Goal: Task Accomplishment & Management: Use online tool/utility

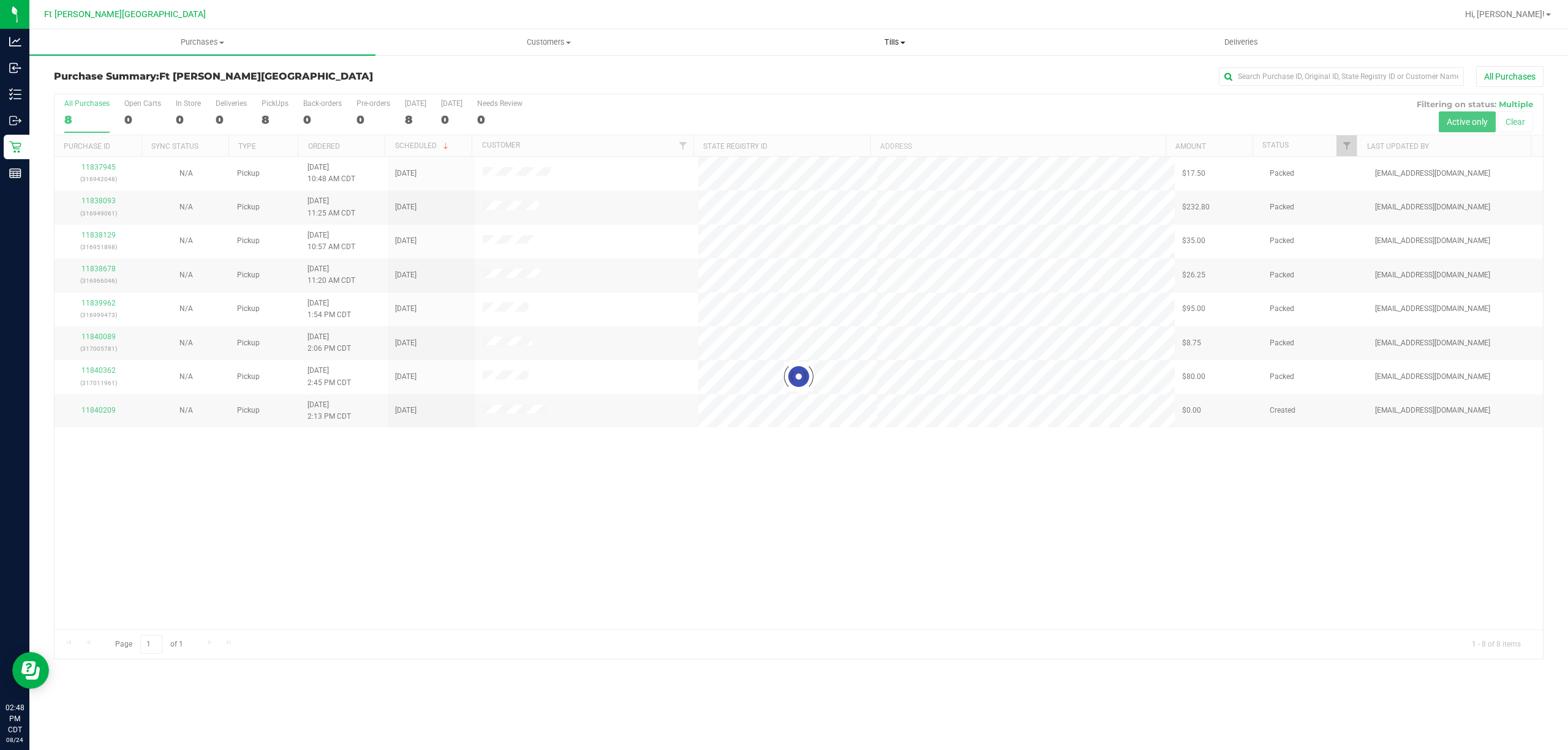
click at [899, 50] on uib-tab-heading "Tills Manage tills Reconcile e-payments" at bounding box center [895, 42] width 345 height 24
click at [778, 62] on ul "Manage tills Reconcile e-payments" at bounding box center [894, 81] width 346 height 51
click at [775, 74] on div "All Purchases" at bounding box center [1047, 76] width 993 height 21
click at [886, 38] on span "Tills" at bounding box center [894, 42] width 346 height 11
click at [800, 77] on span "Manage tills" at bounding box center [763, 74] width 83 height 10
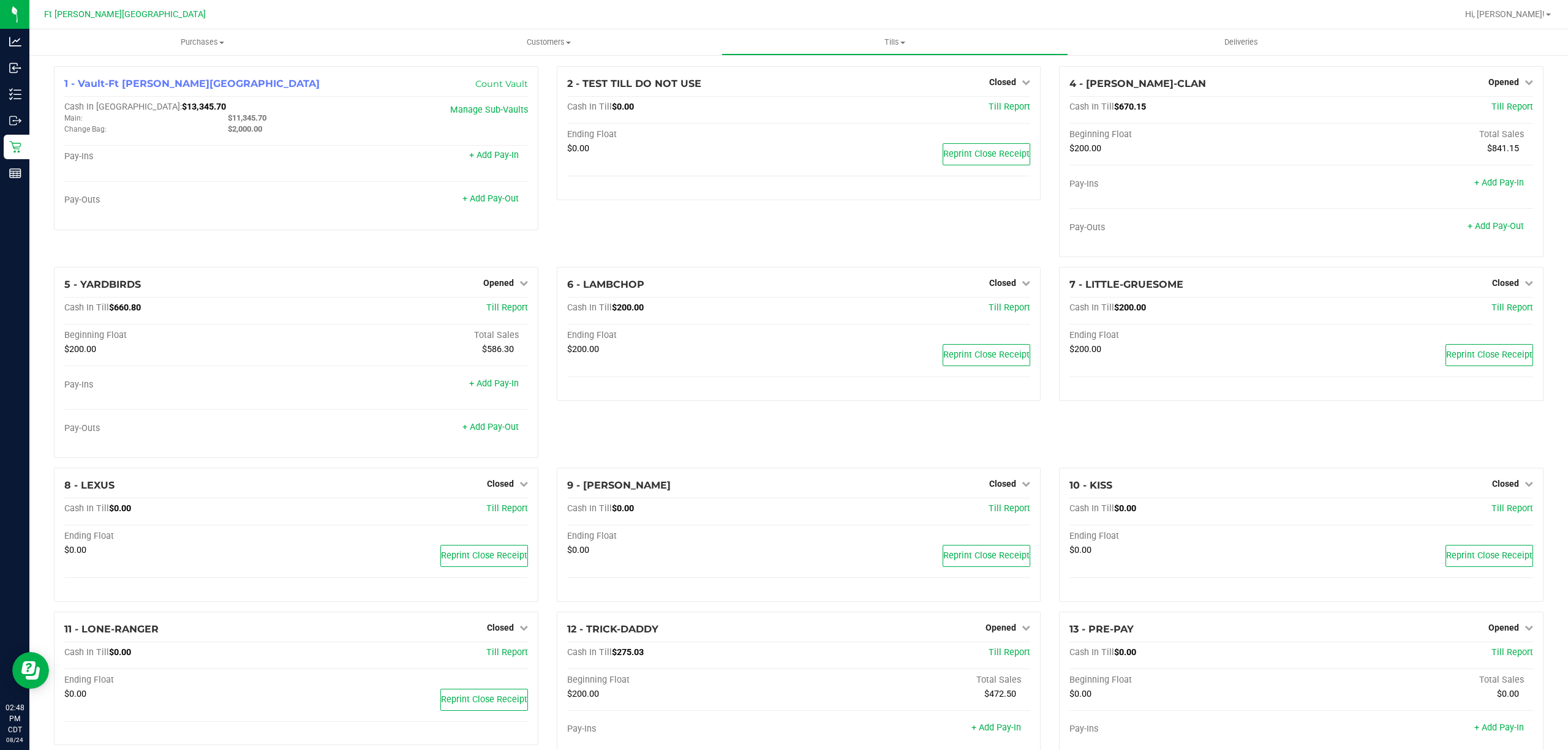
click at [710, 227] on div "2 - TEST TILL DO NOT USE Closed Open Till Cash In Till $0.00 Till Report Ending…" at bounding box center [798, 166] width 503 height 201
click at [493, 96] on div "1 - Vault-Ft [PERSON_NAME] Beach Count Vault Cash In Vault: $13,345.70 Main: $1…" at bounding box center [296, 148] width 484 height 164
click at [502, 83] on link "Count Vault" at bounding box center [501, 84] width 53 height 11
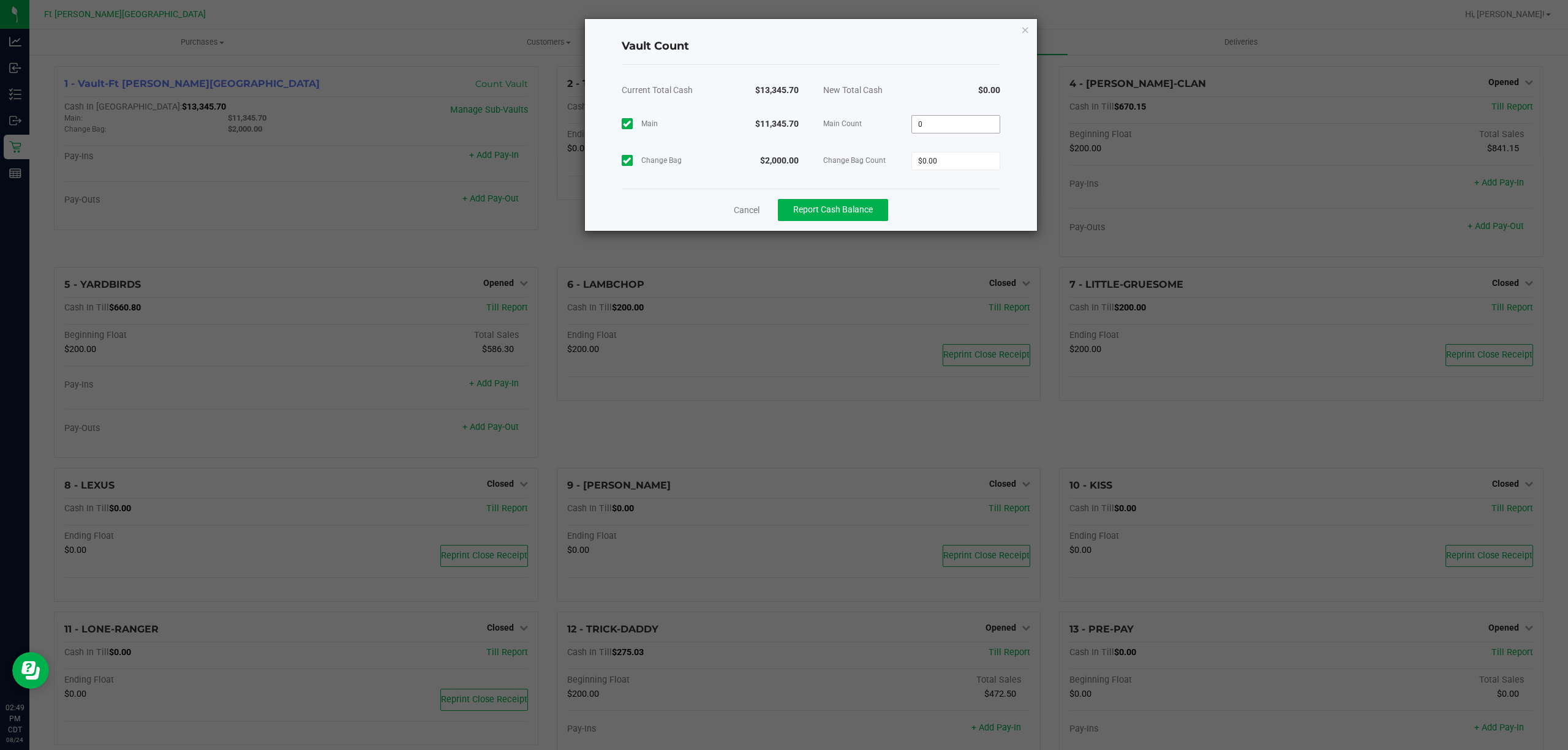
click at [944, 115] on input "0" at bounding box center [956, 124] width 87 height 17
type input "$11,345.70"
type input "$2,000.00"
click at [710, 131] on div "$11,345.70" at bounding box center [761, 124] width 101 height 37
click at [838, 204] on button "Report Cash Balance" at bounding box center [833, 210] width 110 height 22
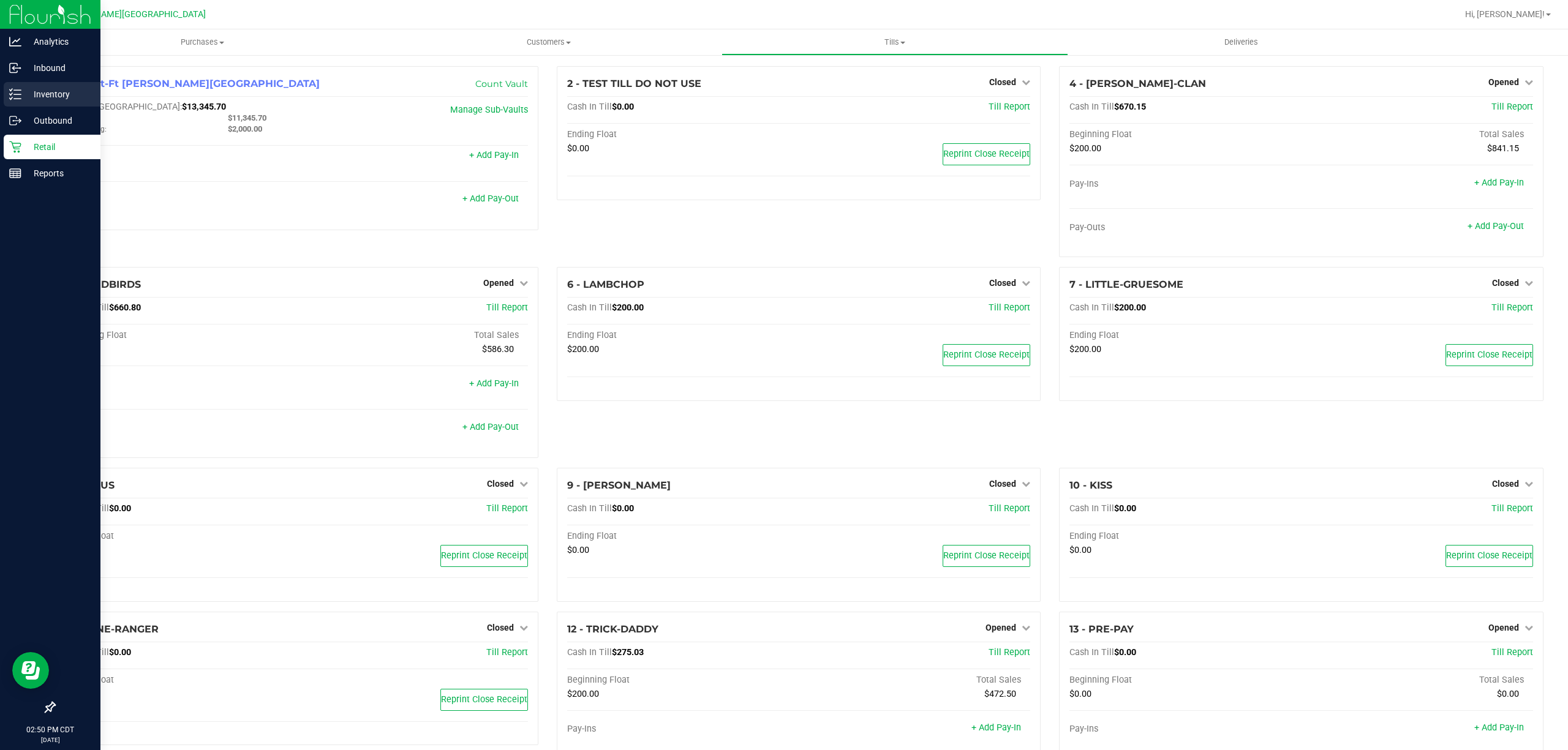
click at [36, 82] on div "Inventory" at bounding box center [52, 94] width 97 height 24
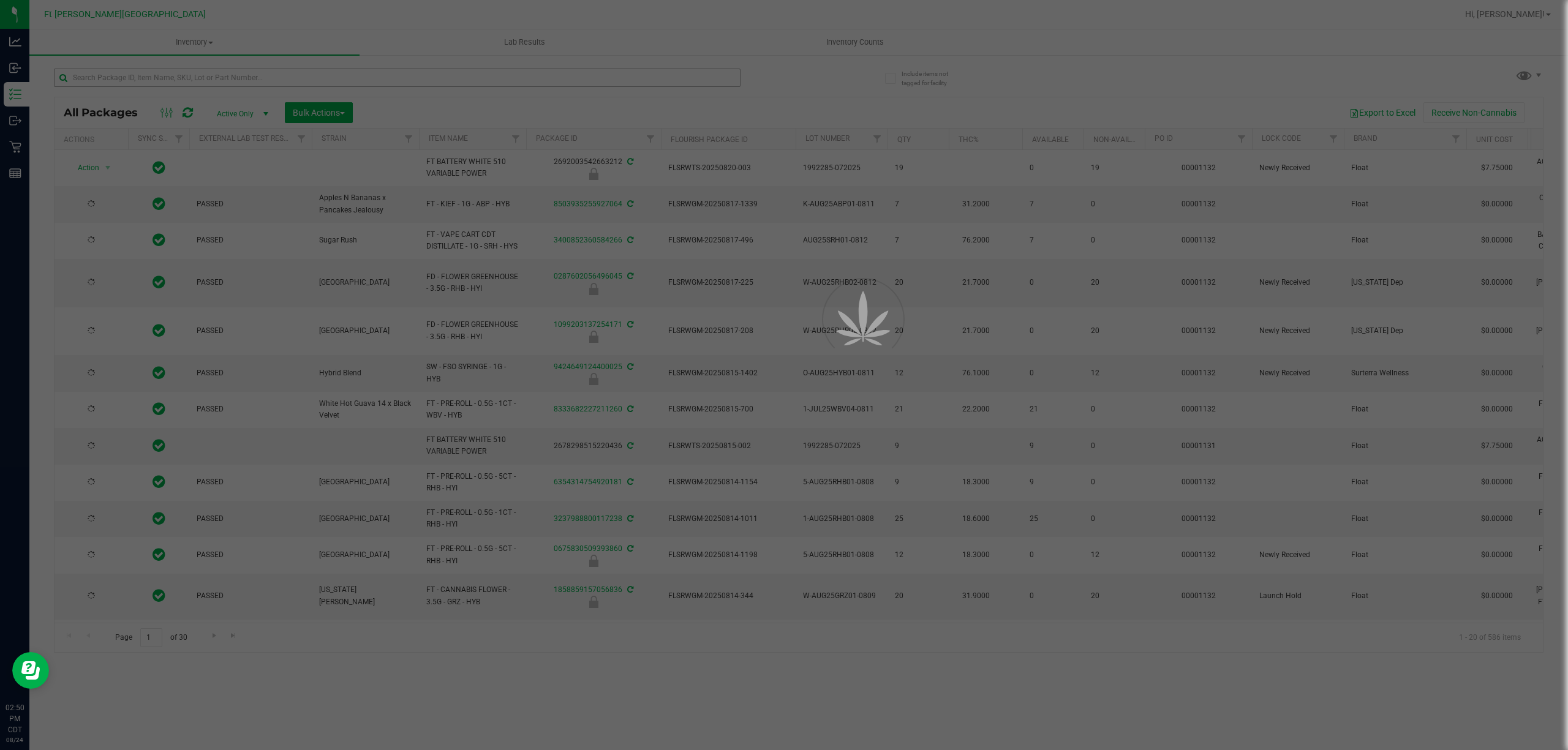
click at [256, 86] on div at bounding box center [784, 375] width 1568 height 750
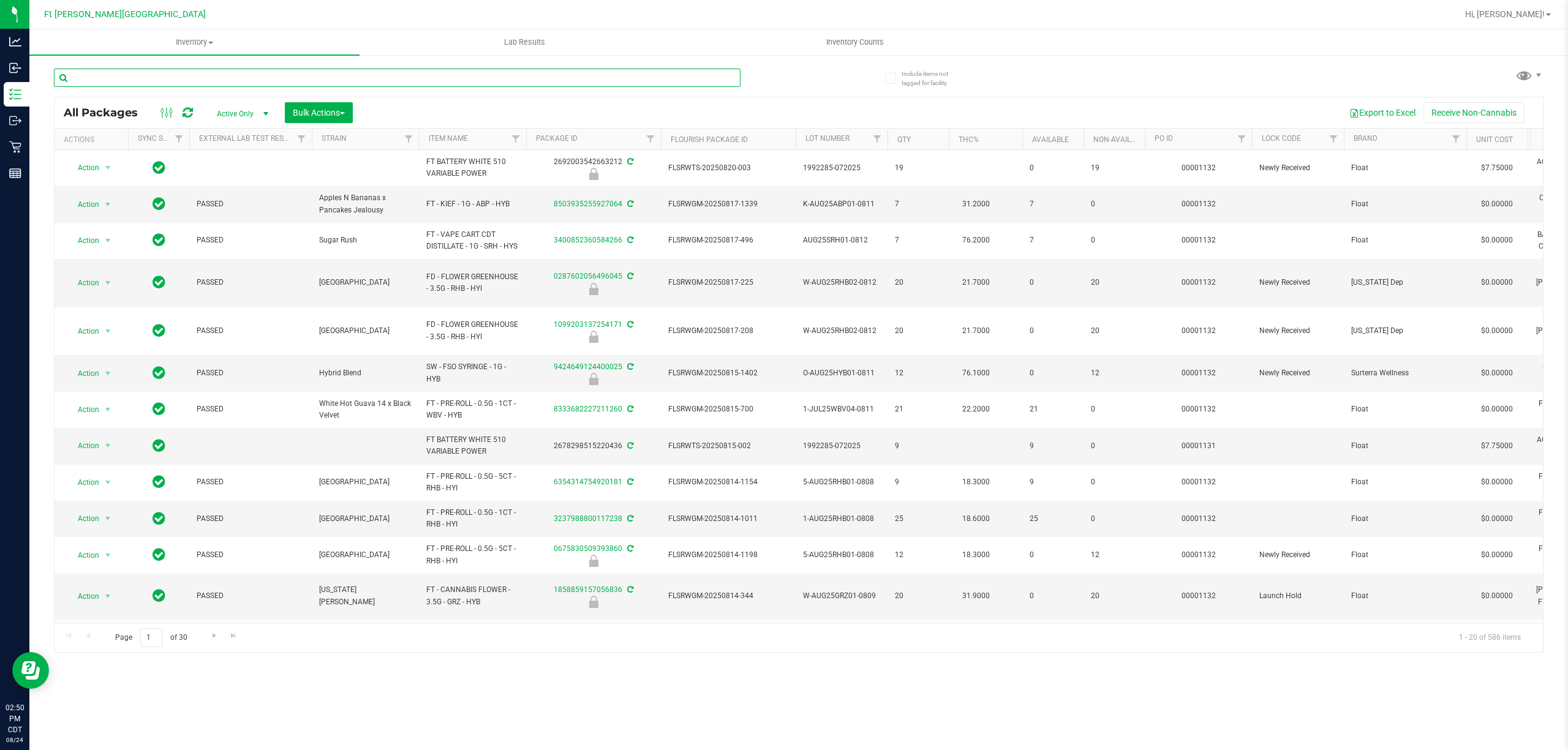
click at [256, 79] on input "text" at bounding box center [397, 78] width 687 height 19
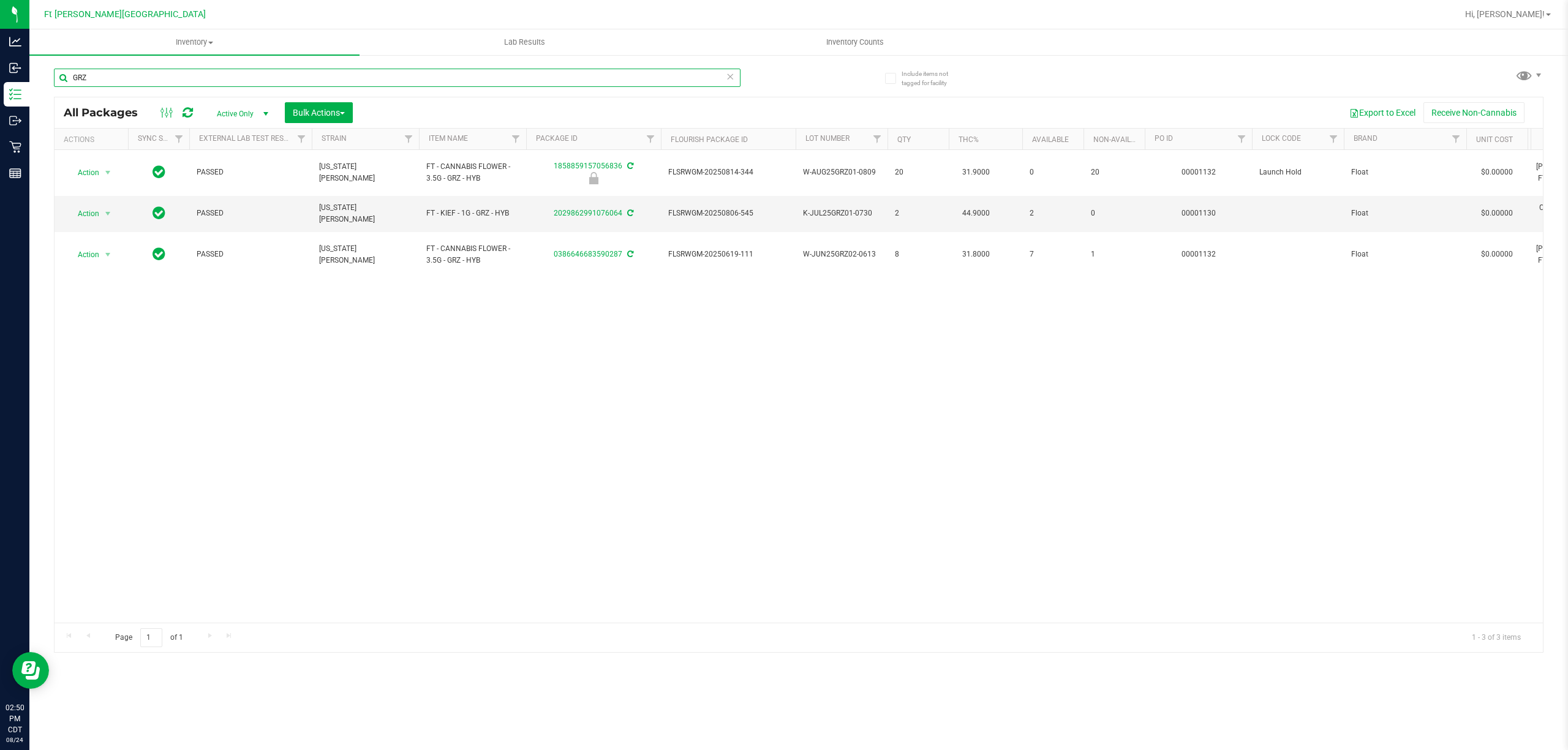
type input "GRZ"
